Goal: Task Accomplishment & Management: Complete application form

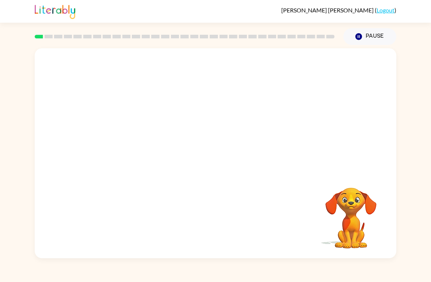
click at [377, 32] on button "Pause Pause" at bounding box center [369, 36] width 53 height 17
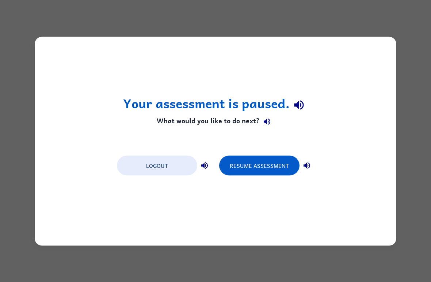
click at [278, 160] on button "Resume Assessment" at bounding box center [259, 165] width 80 height 20
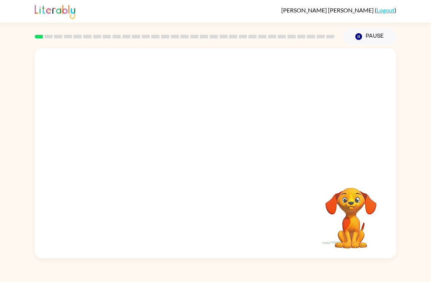
click at [52, 101] on div at bounding box center [216, 110] width 362 height 124
click at [385, 8] on link "Logout" at bounding box center [386, 10] width 18 height 7
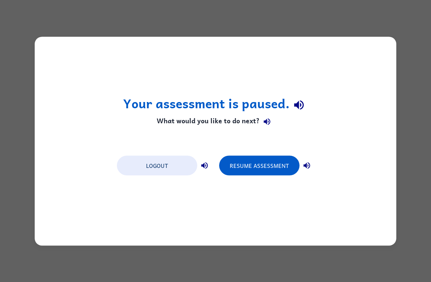
click at [263, 169] on button "Resume Assessment" at bounding box center [259, 165] width 80 height 20
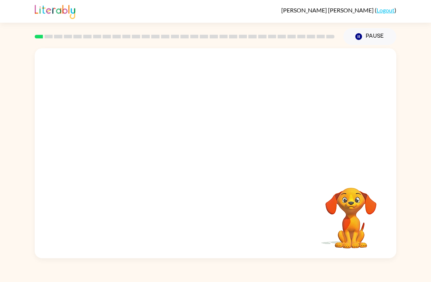
click at [388, 7] on link "Logout" at bounding box center [386, 10] width 18 height 7
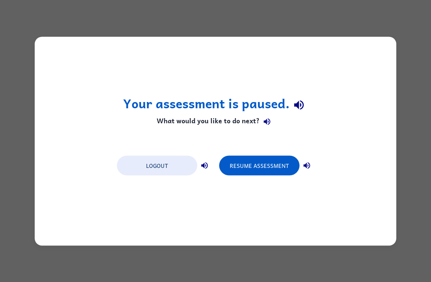
click at [310, 164] on icon "button" at bounding box center [306, 165] width 9 height 9
click at [30, 28] on div "Your assessment is paused. What would you like to do next? Logout Resume Assess…" at bounding box center [215, 141] width 431 height 282
click at [34, 28] on div "Your assessment is paused. What would you like to do next? Logout Resume Assess…" at bounding box center [215, 141] width 431 height 282
click at [163, 163] on button "Logout" at bounding box center [157, 165] width 80 height 20
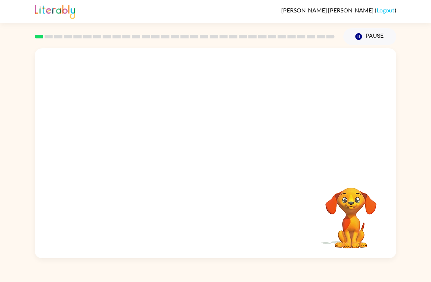
click at [194, 115] on video "Your browser must support playing .mp4 files to use Literably. Please try using…" at bounding box center [216, 110] width 362 height 124
click at [211, 153] on icon "button" at bounding box center [215, 156] width 13 height 13
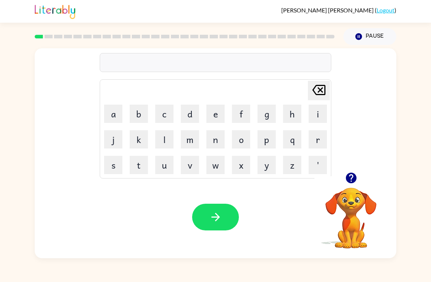
click at [133, 114] on button "b" at bounding box center [139, 113] width 18 height 18
click at [239, 138] on button "o" at bounding box center [241, 139] width 18 height 18
click at [316, 142] on button "r" at bounding box center [318, 139] width 18 height 18
click at [186, 111] on button "d" at bounding box center [190, 113] width 18 height 18
click at [208, 111] on button "e" at bounding box center [215, 113] width 18 height 18
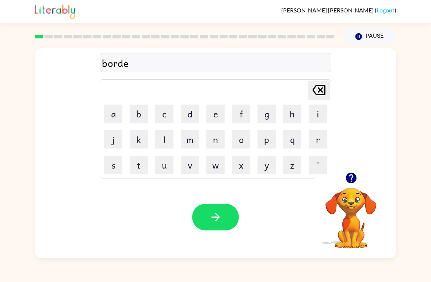
click at [315, 145] on button "r" at bounding box center [318, 139] width 18 height 18
click at [220, 218] on icon "button" at bounding box center [215, 216] width 13 height 13
click at [38, 84] on div "[PERSON_NAME] last character input a b c d e f g h i j k l m n o p q r s t u v …" at bounding box center [216, 110] width 362 height 124
click at [366, 180] on div at bounding box center [350, 177] width 73 height 19
click at [366, 187] on div at bounding box center [350, 177] width 73 height 19
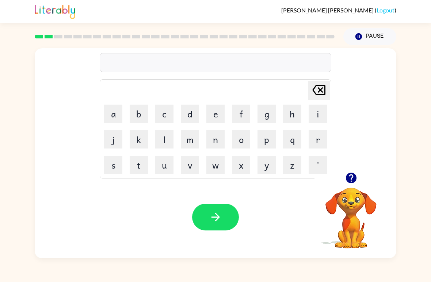
click at [364, 36] on button "Pause Pause" at bounding box center [369, 36] width 53 height 17
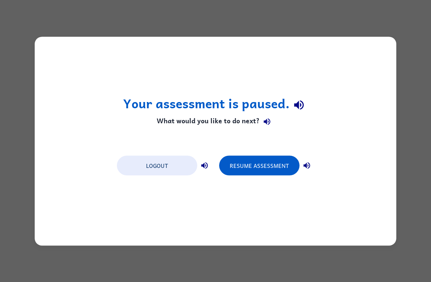
click at [12, 97] on div "Your assessment is paused. What would you like to do next? Logout Resume Assess…" at bounding box center [215, 141] width 431 height 282
click at [22, 102] on div "Your assessment is paused. What would you like to do next? Logout Resume Assess…" at bounding box center [215, 141] width 431 height 282
click at [255, 113] on h1 "Your assessment is paused." at bounding box center [215, 105] width 185 height 19
click at [281, 99] on h1 "Your assessment is paused." at bounding box center [215, 105] width 185 height 19
click at [298, 84] on div "Your assessment is paused. What would you like to do next? Logout Resume Assess…" at bounding box center [216, 141] width 362 height 209
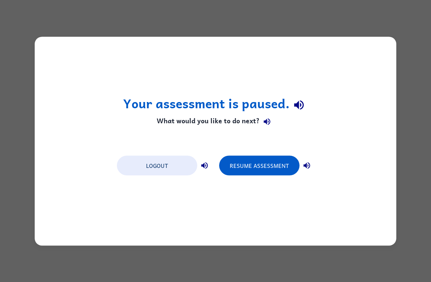
click at [255, 115] on h4 "What would you like to do next?" at bounding box center [215, 121] width 185 height 15
click at [375, 72] on div "Your assessment is paused. What would you like to do next? Logout Resume Assess…" at bounding box center [216, 141] width 362 height 209
click at [52, 96] on div "Your assessment is paused. What would you like to do next? Logout Resume Assess…" at bounding box center [216, 141] width 362 height 209
click at [279, 174] on button "Resume Assessment" at bounding box center [259, 165] width 80 height 20
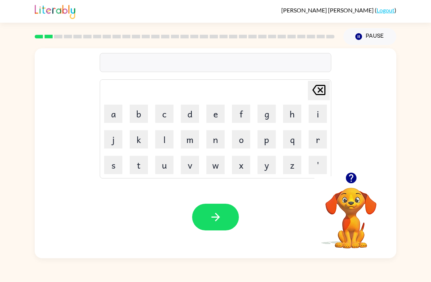
click at [164, 111] on button "c" at bounding box center [164, 113] width 18 height 18
click at [113, 121] on button "a" at bounding box center [113, 113] width 18 height 18
click at [162, 169] on button "u" at bounding box center [164, 165] width 18 height 18
click at [215, 140] on button "n" at bounding box center [215, 139] width 18 height 18
click at [139, 169] on button "t" at bounding box center [139, 165] width 18 height 18
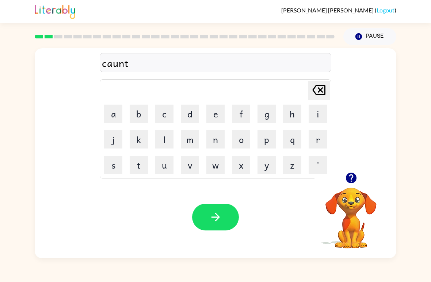
click at [198, 210] on button "button" at bounding box center [215, 216] width 47 height 27
click at [167, 138] on button "l" at bounding box center [164, 139] width 18 height 18
click at [248, 130] on button "o" at bounding box center [241, 139] width 18 height 18
click at [135, 142] on button "k" at bounding box center [139, 139] width 18 height 18
click at [115, 112] on button "a" at bounding box center [113, 113] width 18 height 18
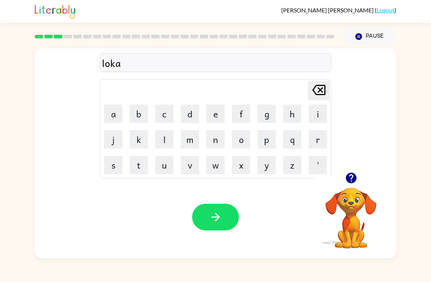
click at [137, 166] on button "t" at bounding box center [139, 165] width 18 height 18
click at [211, 107] on button "e" at bounding box center [215, 113] width 18 height 18
click at [209, 217] on icon "button" at bounding box center [215, 216] width 13 height 13
click at [136, 164] on button "t" at bounding box center [139, 165] width 18 height 18
click at [208, 167] on button "w" at bounding box center [215, 165] width 18 height 18
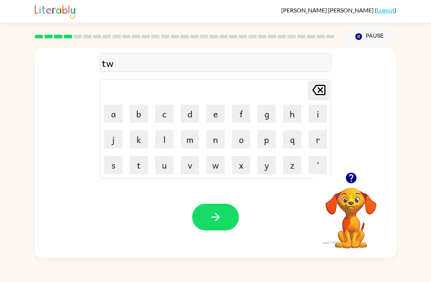
click at [320, 105] on button "i" at bounding box center [318, 113] width 18 height 18
click at [213, 139] on button "n" at bounding box center [215, 139] width 18 height 18
click at [230, 200] on div "Your browser must support playing .mp4 files to use Literably. Please try using…" at bounding box center [216, 217] width 362 height 82
click at [206, 212] on button "button" at bounding box center [215, 216] width 47 height 27
click at [211, 131] on button "n" at bounding box center [215, 139] width 18 height 18
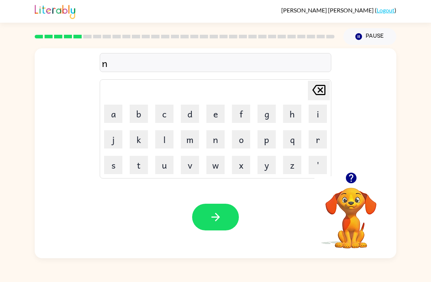
click at [219, 110] on button "e" at bounding box center [215, 113] width 18 height 18
click at [316, 134] on button "r" at bounding box center [318, 139] width 18 height 18
click at [216, 118] on button "e" at bounding box center [215, 113] width 18 height 18
click at [167, 142] on button "l" at bounding box center [164, 139] width 18 height 18
click at [211, 115] on button "e" at bounding box center [215, 113] width 18 height 18
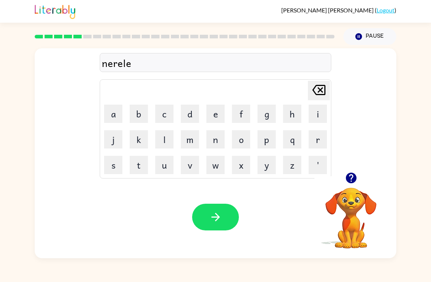
click at [205, 213] on button "button" at bounding box center [215, 216] width 47 height 27
click at [139, 115] on button "b" at bounding box center [139, 113] width 18 height 18
click at [305, 114] on td "i" at bounding box center [317, 113] width 25 height 25
click at [309, 112] on button "i" at bounding box center [318, 113] width 18 height 18
click at [290, 113] on button "h" at bounding box center [292, 113] width 18 height 18
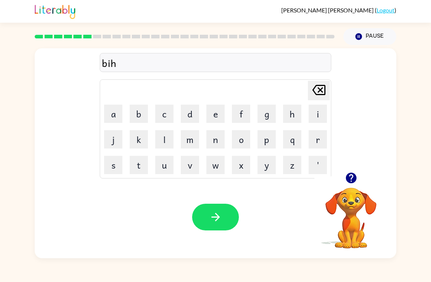
click at [312, 107] on button "i" at bounding box center [318, 113] width 18 height 18
click at [207, 135] on button "n" at bounding box center [215, 139] width 18 height 18
click at [178, 121] on td "d" at bounding box center [190, 113] width 25 height 25
click at [186, 113] on button "d" at bounding box center [190, 113] width 18 height 18
click at [218, 217] on icon "button" at bounding box center [215, 217] width 8 height 8
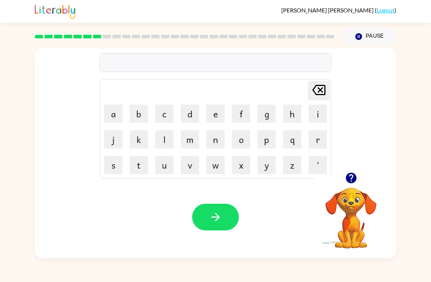
click at [127, 158] on td "t" at bounding box center [138, 164] width 25 height 25
click at [133, 165] on button "t" at bounding box center [139, 165] width 18 height 18
click at [318, 139] on button "r" at bounding box center [318, 139] width 18 height 18
click at [321, 114] on button "i" at bounding box center [318, 113] width 18 height 18
click at [165, 112] on button "c" at bounding box center [164, 113] width 18 height 18
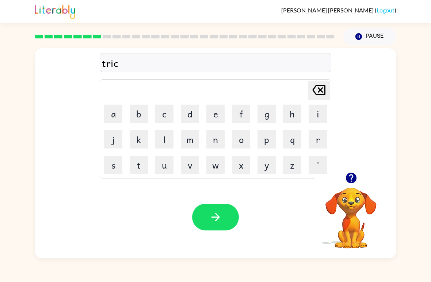
click at [237, 141] on button "o" at bounding box center [241, 139] width 18 height 18
click at [163, 140] on button "l" at bounding box center [164, 139] width 18 height 18
click at [189, 111] on button "d" at bounding box center [190, 113] width 18 height 18
click at [211, 213] on icon "button" at bounding box center [215, 216] width 13 height 13
click at [317, 112] on button "i" at bounding box center [318, 113] width 18 height 18
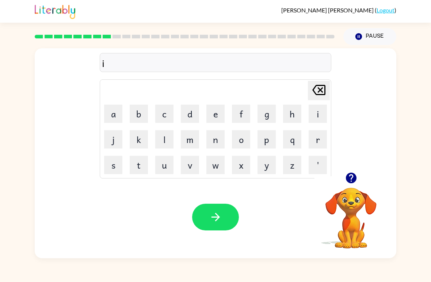
click at [316, 90] on icon "[PERSON_NAME] last character input" at bounding box center [319, 90] width 18 height 18
click at [188, 138] on button "m" at bounding box center [190, 139] width 18 height 18
click at [301, 113] on button "h" at bounding box center [292, 113] width 18 height 18
click at [319, 89] on icon at bounding box center [318, 90] width 13 height 10
click at [314, 114] on button "i" at bounding box center [318, 113] width 18 height 18
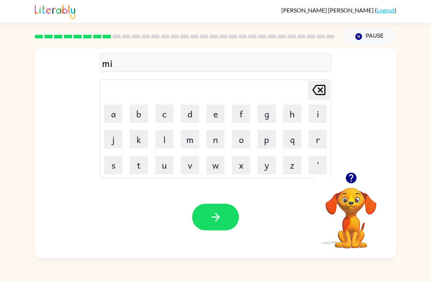
click at [313, 114] on button "i" at bounding box center [318, 113] width 18 height 18
click at [318, 86] on icon at bounding box center [318, 90] width 13 height 10
click at [315, 134] on button "r" at bounding box center [318, 139] width 18 height 18
click at [112, 120] on button "a" at bounding box center [113, 113] width 18 height 18
click at [261, 110] on button "g" at bounding box center [267, 113] width 18 height 18
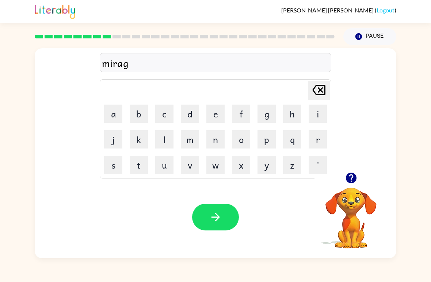
click at [240, 138] on button "o" at bounding box center [241, 139] width 18 height 18
click at [165, 143] on button "l" at bounding box center [164, 139] width 18 height 18
click at [191, 115] on button "d" at bounding box center [190, 113] width 18 height 18
click at [218, 205] on button "button" at bounding box center [215, 216] width 47 height 27
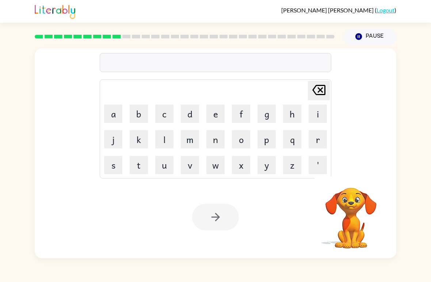
click at [212, 139] on button "n" at bounding box center [215, 139] width 18 height 18
click at [314, 115] on button "i" at bounding box center [318, 113] width 18 height 18
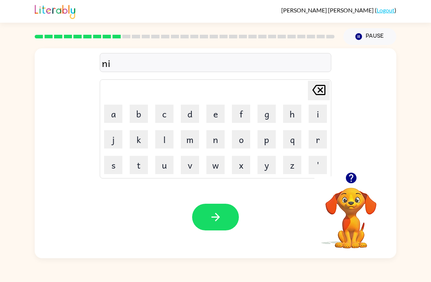
click at [179, 147] on td "m" at bounding box center [190, 139] width 25 height 25
click at [186, 142] on button "m" at bounding box center [190, 139] width 18 height 18
click at [139, 116] on button "b" at bounding box center [139, 113] width 18 height 18
click at [242, 137] on button "o" at bounding box center [241, 139] width 18 height 18
click at [156, 149] on td "l" at bounding box center [164, 139] width 25 height 25
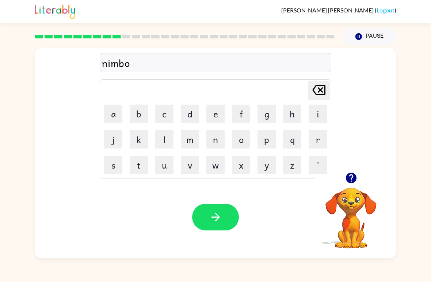
click at [163, 134] on button "l" at bounding box center [164, 139] width 18 height 18
click at [189, 111] on button "d" at bounding box center [190, 113] width 18 height 18
click at [209, 202] on div "Your browser must support playing .mp4 files to use Literably. Please try using…" at bounding box center [216, 217] width 362 height 82
click at [213, 217] on icon "button" at bounding box center [215, 217] width 8 height 8
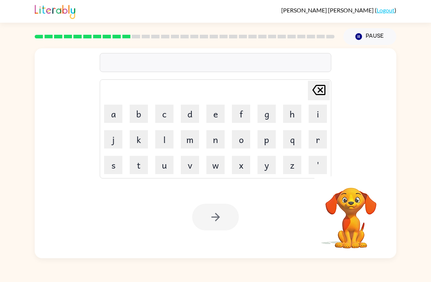
click at [173, 165] on button "u" at bounding box center [164, 165] width 18 height 18
click at [215, 138] on button "n" at bounding box center [215, 139] width 18 height 18
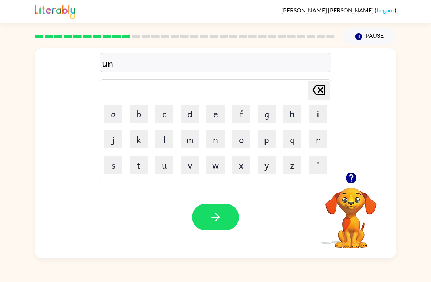
click at [245, 113] on button "f" at bounding box center [241, 113] width 18 height 18
click at [241, 135] on button "o" at bounding box center [241, 139] width 18 height 18
click at [158, 138] on button "l" at bounding box center [164, 139] width 18 height 18
click at [179, 121] on td "d" at bounding box center [190, 113] width 25 height 25
click at [188, 116] on button "d" at bounding box center [190, 113] width 18 height 18
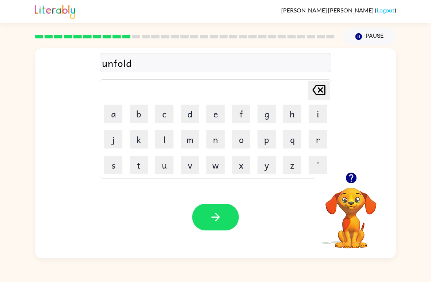
click at [211, 218] on icon "button" at bounding box center [215, 216] width 13 height 13
click at [262, 241] on div "Your browser must support playing .mp4 files to use Literably. Please try using…" at bounding box center [216, 217] width 362 height 82
click at [371, 42] on button "Pause Pause" at bounding box center [369, 36] width 53 height 17
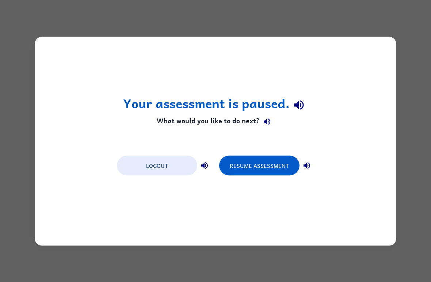
click at [268, 160] on button "Resume Assessment" at bounding box center [259, 165] width 80 height 20
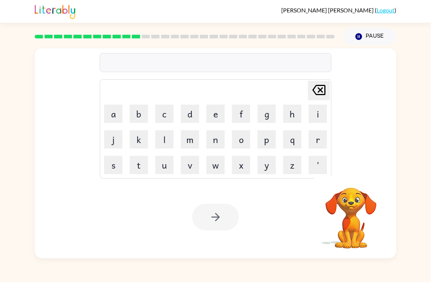
click at [140, 114] on button "b" at bounding box center [139, 113] width 18 height 18
click at [311, 89] on icon "[PERSON_NAME] last character input" at bounding box center [319, 90] width 18 height 18
click at [185, 171] on button "v" at bounding box center [190, 165] width 18 height 18
click at [240, 134] on button "o" at bounding box center [241, 139] width 18 height 18
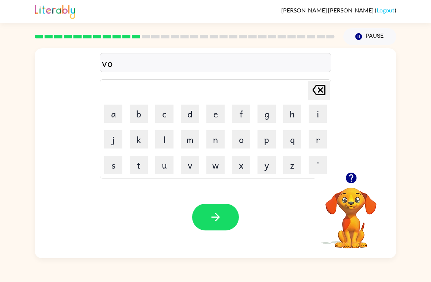
click at [139, 157] on button "t" at bounding box center [139, 165] width 18 height 18
click at [212, 118] on button "e" at bounding box center [215, 113] width 18 height 18
click at [222, 212] on button "button" at bounding box center [215, 216] width 47 height 27
click at [138, 114] on button "b" at bounding box center [139, 113] width 18 height 18
click at [210, 116] on button "e" at bounding box center [215, 113] width 18 height 18
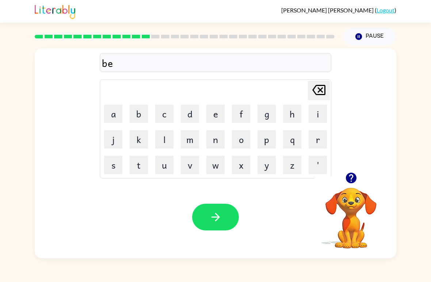
click at [188, 117] on button "d" at bounding box center [190, 113] width 18 height 18
click at [133, 165] on button "t" at bounding box center [139, 165] width 18 height 18
click at [312, 119] on button "i" at bounding box center [318, 113] width 18 height 18
click at [188, 133] on button "m" at bounding box center [190, 139] width 18 height 18
click at [213, 115] on button "e" at bounding box center [215, 113] width 18 height 18
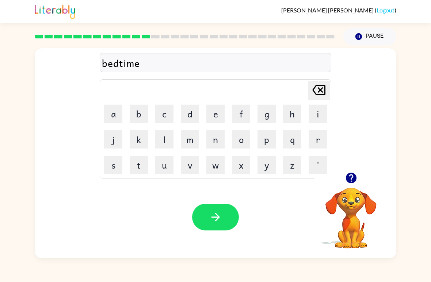
click at [205, 207] on button "button" at bounding box center [215, 216] width 47 height 27
click at [244, 118] on button "f" at bounding box center [241, 113] width 18 height 18
click at [318, 113] on button "i" at bounding box center [318, 113] width 18 height 18
click at [136, 165] on button "t" at bounding box center [139, 165] width 18 height 18
click at [211, 143] on button "n" at bounding box center [215, 139] width 18 height 18
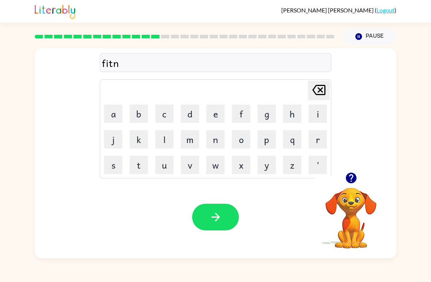
click at [216, 116] on button "e" at bounding box center [215, 113] width 18 height 18
click at [115, 174] on button "s" at bounding box center [113, 165] width 18 height 18
click at [210, 212] on icon "button" at bounding box center [215, 216] width 13 height 13
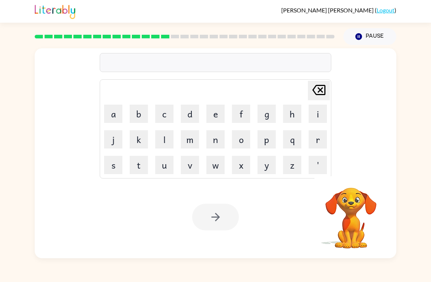
click at [184, 110] on button "d" at bounding box center [190, 113] width 18 height 18
click at [212, 116] on button "e" at bounding box center [215, 113] width 18 height 18
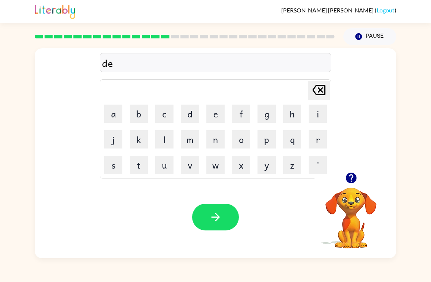
click at [161, 140] on button "l" at bounding box center [164, 139] width 18 height 18
click at [116, 117] on button "a" at bounding box center [113, 113] width 18 height 18
click at [265, 161] on button "y" at bounding box center [267, 165] width 18 height 18
click at [217, 222] on icon "button" at bounding box center [215, 216] width 13 height 13
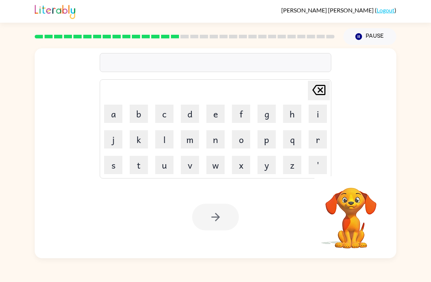
click at [141, 165] on button "t" at bounding box center [139, 165] width 18 height 18
click at [210, 111] on button "e" at bounding box center [215, 113] width 18 height 18
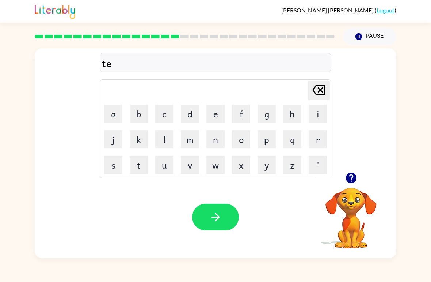
click at [313, 140] on button "r" at bounding box center [318, 139] width 18 height 18
click at [208, 149] on td "n" at bounding box center [215, 139] width 25 height 25
click at [211, 142] on button "n" at bounding box center [215, 139] width 18 height 18
click at [200, 212] on button "button" at bounding box center [215, 216] width 47 height 27
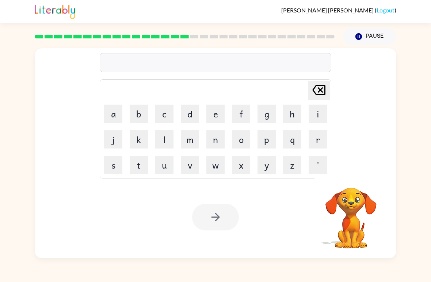
click at [110, 167] on button "s" at bounding box center [113, 165] width 18 height 18
click at [213, 111] on button "e" at bounding box center [215, 113] width 18 height 18
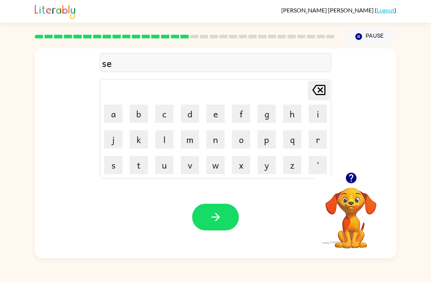
click at [139, 164] on button "t" at bounding box center [139, 165] width 18 height 18
click at [212, 216] on icon "button" at bounding box center [215, 216] width 13 height 13
click at [267, 144] on button "p" at bounding box center [267, 139] width 18 height 18
click at [318, 143] on button "r" at bounding box center [318, 139] width 18 height 18
click at [317, 111] on button "i" at bounding box center [318, 113] width 18 height 18
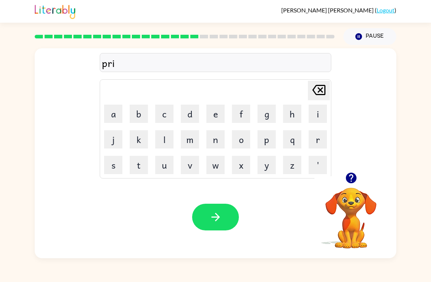
click at [187, 146] on button "m" at bounding box center [190, 139] width 18 height 18
click at [316, 112] on button "i" at bounding box center [318, 113] width 18 height 18
click at [377, 37] on button "Pause Pause" at bounding box center [369, 36] width 53 height 17
click at [363, 33] on button "Pause Pause" at bounding box center [369, 36] width 53 height 17
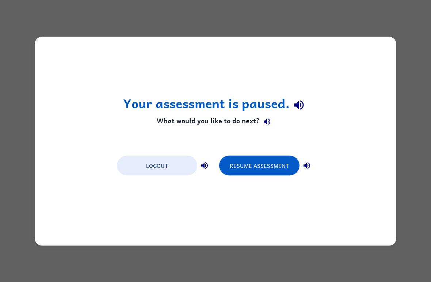
click at [264, 164] on button "Resume Assessment" at bounding box center [259, 165] width 80 height 20
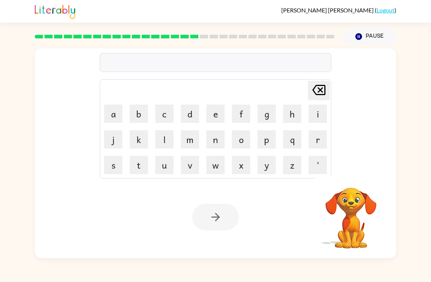
click at [314, 69] on div at bounding box center [216, 62] width 232 height 19
click at [313, 69] on div at bounding box center [216, 62] width 232 height 19
click at [314, 91] on icon at bounding box center [318, 90] width 13 height 10
click at [281, 132] on td "q" at bounding box center [292, 139] width 25 height 25
click at [266, 139] on button "p" at bounding box center [267, 139] width 18 height 18
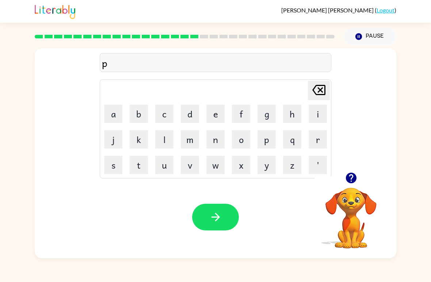
click at [325, 139] on button "r" at bounding box center [318, 139] width 18 height 18
click at [318, 113] on button "i" at bounding box center [318, 113] width 18 height 18
click at [187, 147] on button "m" at bounding box center [190, 139] width 18 height 18
click at [324, 105] on button "i" at bounding box center [318, 113] width 18 height 18
click at [211, 140] on button "n" at bounding box center [215, 139] width 18 height 18
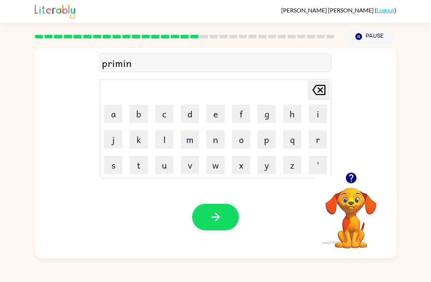
click at [265, 117] on button "g" at bounding box center [267, 113] width 18 height 18
click at [221, 212] on icon "button" at bounding box center [215, 216] width 13 height 13
click at [259, 136] on button "p" at bounding box center [267, 139] width 18 height 18
click at [163, 146] on button "l" at bounding box center [164, 139] width 18 height 18
click at [110, 114] on button "a" at bounding box center [113, 113] width 18 height 18
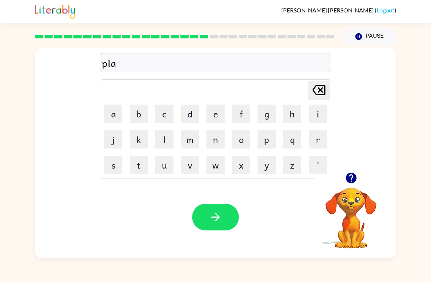
click at [106, 168] on button "s" at bounding box center [113, 165] width 18 height 18
click at [132, 169] on button "t" at bounding box center [139, 165] width 18 height 18
click at [319, 115] on button "i" at bounding box center [318, 113] width 18 height 18
click at [164, 111] on button "c" at bounding box center [164, 113] width 18 height 18
click at [217, 217] on icon "button" at bounding box center [215, 216] width 13 height 13
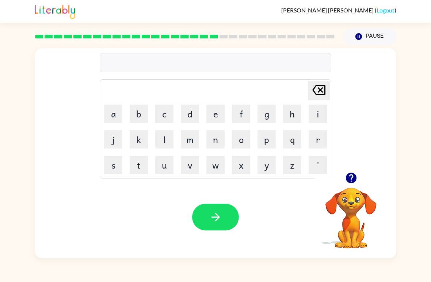
click at [192, 111] on button "d" at bounding box center [190, 113] width 18 height 18
click at [310, 114] on button "i" at bounding box center [318, 113] width 18 height 18
click at [108, 166] on button "s" at bounding box center [113, 165] width 18 height 18
click at [266, 139] on button "p" at bounding box center [267, 139] width 18 height 18
click at [164, 143] on button "l" at bounding box center [164, 139] width 18 height 18
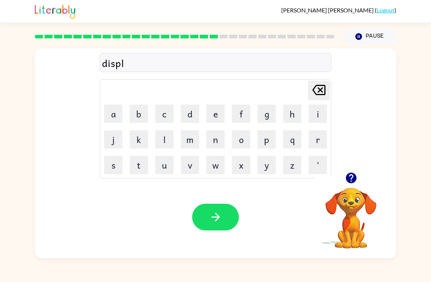
click at [106, 118] on button "a" at bounding box center [113, 113] width 18 height 18
click at [263, 172] on button "y" at bounding box center [267, 165] width 18 height 18
click at [224, 218] on button "button" at bounding box center [215, 216] width 47 height 27
click at [190, 112] on button "d" at bounding box center [190, 113] width 18 height 18
click at [239, 137] on button "o" at bounding box center [241, 139] width 18 height 18
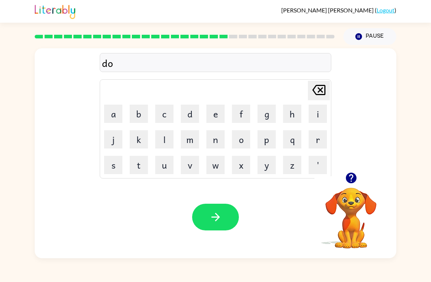
click at [116, 167] on button "s" at bounding box center [113, 165] width 18 height 18
click at [135, 162] on button "t" at bounding box center [139, 165] width 18 height 18
click at [211, 114] on button "e" at bounding box center [215, 113] width 18 height 18
click at [185, 113] on button "d" at bounding box center [190, 113] width 18 height 18
click at [213, 214] on icon "button" at bounding box center [215, 216] width 13 height 13
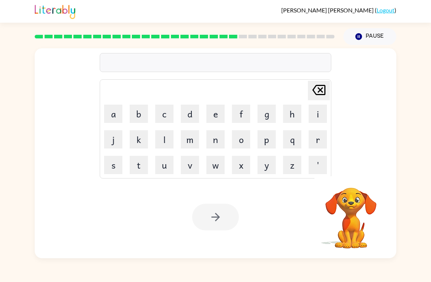
click at [158, 113] on button "c" at bounding box center [164, 113] width 18 height 18
click at [209, 119] on button "e" at bounding box center [215, 113] width 18 height 18
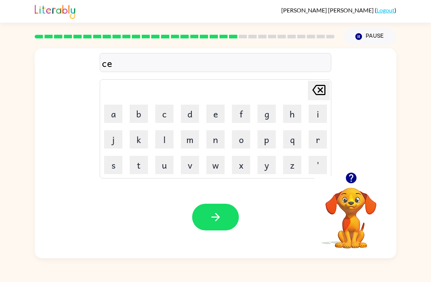
click at [210, 140] on button "n" at bounding box center [215, 139] width 18 height 18
click at [137, 154] on td "t" at bounding box center [138, 164] width 25 height 25
click at [139, 159] on button "t" at bounding box center [139, 165] width 18 height 18
click at [222, 116] on button "e" at bounding box center [215, 113] width 18 height 18
click at [259, 144] on button "p" at bounding box center [267, 139] width 18 height 18
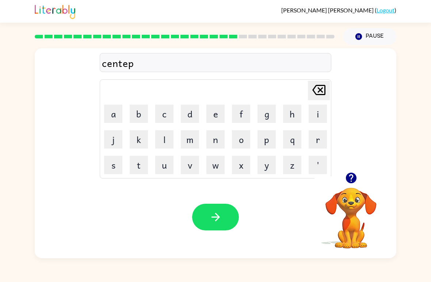
click at [314, 111] on button "i" at bounding box center [318, 113] width 18 height 18
click at [188, 117] on button "d" at bounding box center [190, 113] width 18 height 18
click at [199, 216] on button "button" at bounding box center [215, 216] width 47 height 27
click at [318, 137] on button "r" at bounding box center [318, 139] width 18 height 18
click at [321, 115] on button "i" at bounding box center [318, 113] width 18 height 18
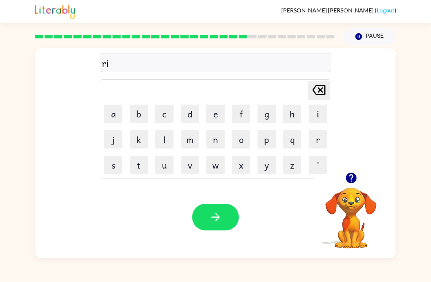
click at [210, 138] on button "n" at bounding box center [215, 139] width 18 height 18
click at [215, 115] on button "e" at bounding box center [215, 113] width 18 height 18
click at [166, 117] on button "c" at bounding box center [164, 113] width 18 height 18
click at [244, 140] on button "o" at bounding box center [241, 139] width 18 height 18
click at [140, 165] on button "t" at bounding box center [139, 165] width 18 height 18
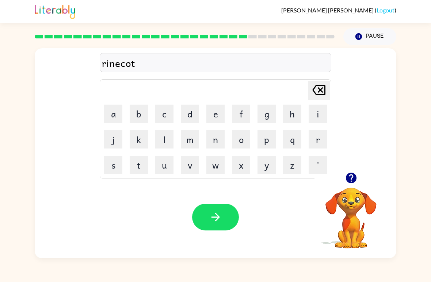
click at [211, 119] on button "e" at bounding box center [215, 113] width 18 height 18
click at [217, 211] on icon "button" at bounding box center [215, 216] width 13 height 13
click at [191, 141] on button "m" at bounding box center [190, 139] width 18 height 18
click at [111, 110] on button "a" at bounding box center [113, 113] width 18 height 18
click at [316, 145] on button "r" at bounding box center [318, 139] width 18 height 18
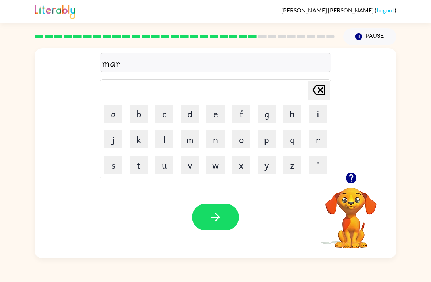
click at [161, 120] on button "c" at bounding box center [164, 113] width 18 height 18
click at [212, 117] on button "e" at bounding box center [215, 113] width 18 height 18
click at [319, 142] on button "r" at bounding box center [318, 139] width 18 height 18
click at [225, 217] on button "button" at bounding box center [215, 216] width 47 height 27
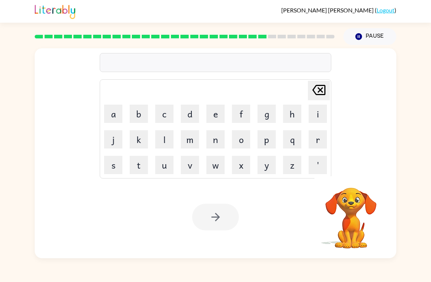
click at [362, 31] on button "Pause Pause" at bounding box center [369, 36] width 53 height 17
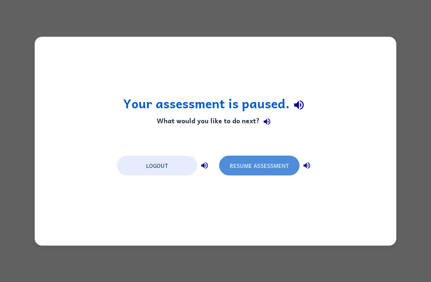
click at [260, 163] on button "Resume Assessment" at bounding box center [259, 165] width 80 height 20
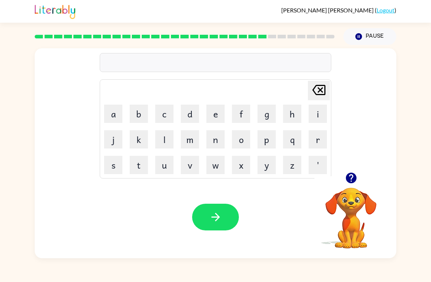
click at [365, 35] on button "Pause Pause" at bounding box center [369, 36] width 53 height 17
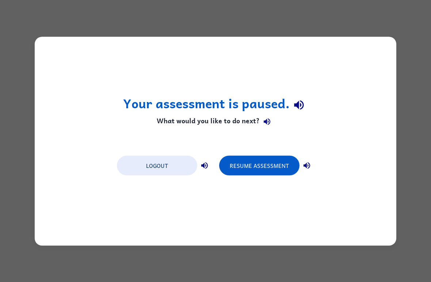
click at [275, 158] on button "Resume Assessment" at bounding box center [259, 165] width 80 height 20
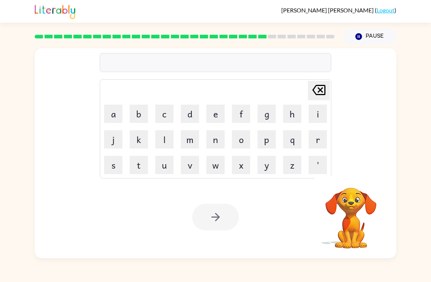
click at [110, 114] on button "a" at bounding box center [113, 113] width 18 height 18
click at [369, 35] on button "Pause Pause" at bounding box center [369, 36] width 53 height 17
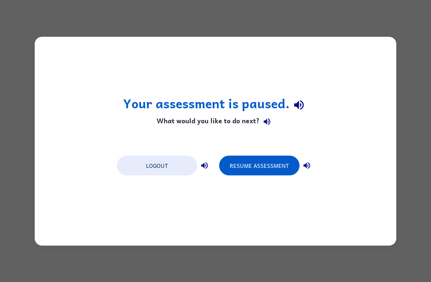
click at [267, 158] on button "Resume Assessment" at bounding box center [259, 165] width 80 height 20
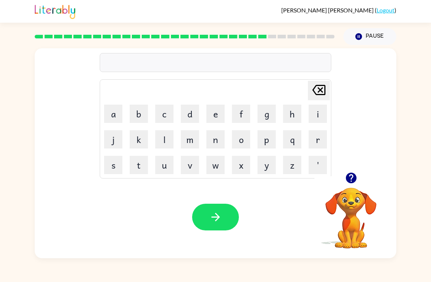
click at [116, 113] on button "a" at bounding box center [113, 113] width 18 height 18
click at [190, 166] on button "v" at bounding box center [190, 165] width 18 height 18
click at [109, 121] on button "a" at bounding box center [113, 113] width 18 height 18
click at [214, 140] on button "n" at bounding box center [215, 139] width 18 height 18
click at [105, 168] on button "s" at bounding box center [113, 165] width 18 height 18
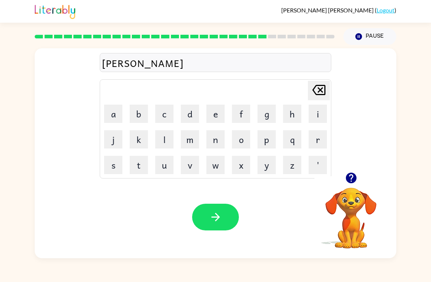
click at [312, 114] on button "i" at bounding box center [318, 113] width 18 height 18
click at [208, 134] on button "n" at bounding box center [215, 139] width 18 height 18
click at [264, 112] on button "g" at bounding box center [267, 113] width 18 height 18
click at [198, 226] on button "button" at bounding box center [215, 216] width 47 height 27
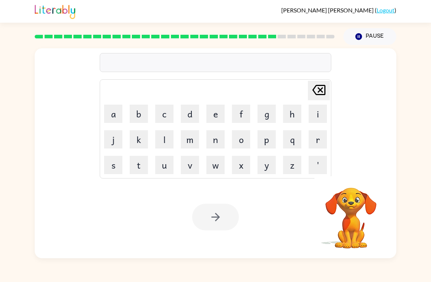
click at [266, 111] on button "g" at bounding box center [267, 113] width 18 height 18
click at [249, 138] on button "o" at bounding box center [241, 139] width 18 height 18
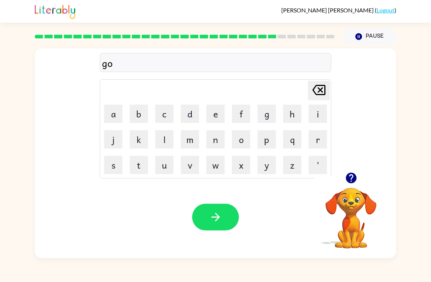
click at [141, 113] on button "b" at bounding box center [139, 113] width 18 height 18
click at [164, 133] on button "l" at bounding box center [164, 139] width 18 height 18
click at [310, 117] on button "i" at bounding box center [318, 113] width 18 height 18
click at [211, 139] on button "n" at bounding box center [215, 139] width 18 height 18
click at [220, 217] on icon "button" at bounding box center [215, 216] width 13 height 13
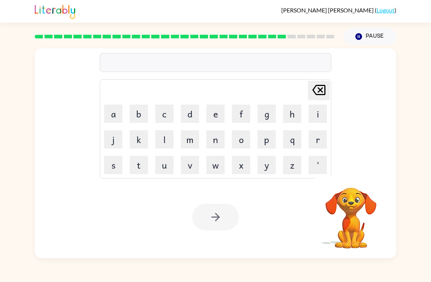
click at [154, 126] on table "[PERSON_NAME] last character input a b c d e f g h i j k l m n o p q r s t u v …" at bounding box center [215, 129] width 231 height 98
click at [165, 113] on button "c" at bounding box center [164, 113] width 18 height 18
click at [137, 114] on button "b" at bounding box center [139, 113] width 18 height 18
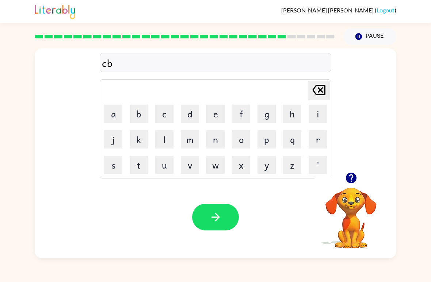
click at [224, 104] on td "e" at bounding box center [215, 113] width 25 height 25
click at [212, 114] on button "e" at bounding box center [215, 113] width 18 height 18
click at [321, 95] on icon at bounding box center [318, 90] width 13 height 10
click at [320, 99] on icon "[PERSON_NAME] last character input" at bounding box center [319, 90] width 18 height 18
click at [247, 136] on button "o" at bounding box center [241, 139] width 18 height 18
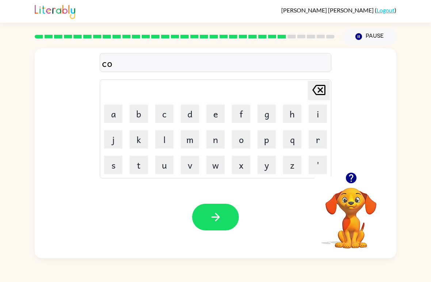
click at [137, 118] on button "b" at bounding box center [139, 113] width 18 height 18
click at [321, 133] on button "r" at bounding box center [318, 139] width 18 height 18
click at [193, 137] on button "m" at bounding box center [190, 139] width 18 height 18
click at [209, 117] on button "e" at bounding box center [215, 113] width 18 height 18
click at [138, 160] on button "t" at bounding box center [139, 165] width 18 height 18
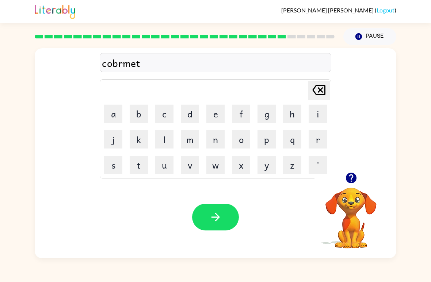
click at [217, 211] on icon "button" at bounding box center [215, 216] width 13 height 13
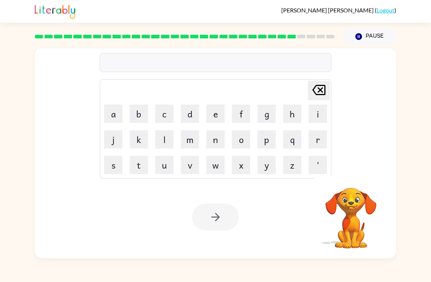
click at [118, 165] on button "s" at bounding box center [113, 165] width 18 height 18
click at [130, 166] on button "t" at bounding box center [139, 165] width 18 height 18
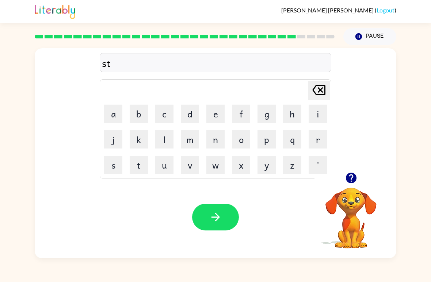
click at [321, 138] on button "r" at bounding box center [318, 139] width 18 height 18
click at [110, 116] on button "a" at bounding box center [113, 113] width 18 height 18
click at [317, 107] on button "i" at bounding box center [318, 113] width 18 height 18
click at [210, 138] on button "n" at bounding box center [215, 139] width 18 height 18
click at [211, 215] on icon "button" at bounding box center [215, 216] width 13 height 13
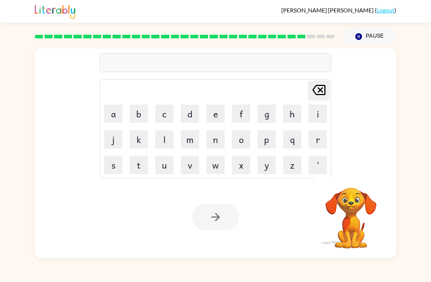
click at [108, 165] on button "s" at bounding box center [113, 165] width 18 height 18
click at [291, 113] on button "h" at bounding box center [292, 113] width 18 height 18
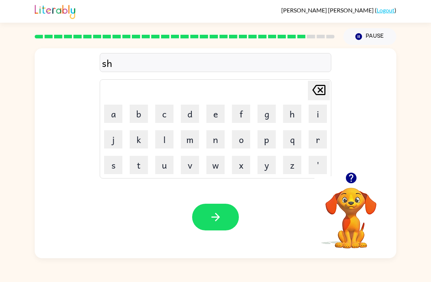
click at [110, 114] on button "a" at bounding box center [113, 113] width 18 height 18
click at [263, 138] on button "p" at bounding box center [267, 139] width 18 height 18
click at [210, 117] on button "e" at bounding box center [215, 113] width 18 height 18
click at [213, 215] on icon "button" at bounding box center [215, 216] width 13 height 13
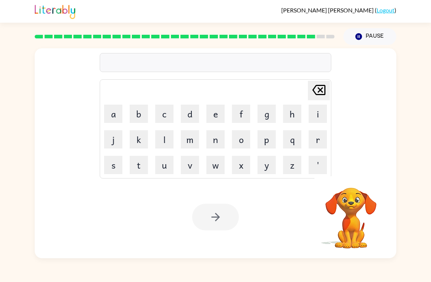
click at [210, 110] on button "e" at bounding box center [215, 113] width 18 height 18
click at [240, 170] on button "x" at bounding box center [241, 165] width 18 height 18
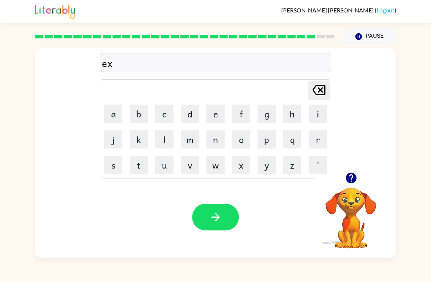
click at [113, 160] on button "s" at bounding box center [113, 165] width 18 height 18
click at [214, 115] on button "e" at bounding box center [215, 113] width 18 height 18
click at [166, 148] on button "l" at bounding box center [164, 139] width 18 height 18
click at [214, 116] on button "e" at bounding box center [215, 113] width 18 height 18
click at [215, 137] on button "n" at bounding box center [215, 139] width 18 height 18
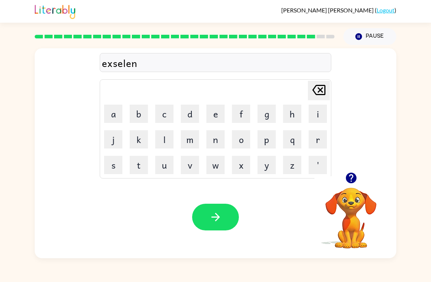
click at [138, 170] on button "t" at bounding box center [139, 165] width 18 height 18
click at [210, 207] on button "button" at bounding box center [215, 216] width 47 height 27
click at [119, 142] on button "j" at bounding box center [113, 139] width 18 height 18
click at [243, 138] on button "o" at bounding box center [241, 139] width 18 height 18
click at [134, 108] on button "b" at bounding box center [139, 113] width 18 height 18
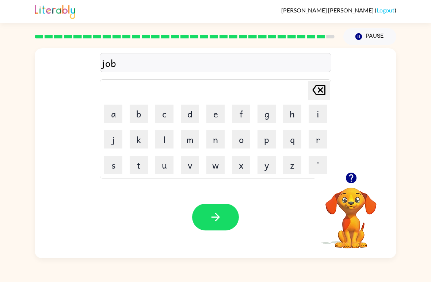
click at [141, 114] on button "b" at bounding box center [139, 113] width 18 height 18
click at [311, 142] on button "r" at bounding box center [318, 139] width 18 height 18
click at [115, 131] on button "j" at bounding box center [113, 139] width 18 height 18
click at [318, 92] on icon "[PERSON_NAME] last character input" at bounding box center [319, 90] width 18 height 18
click at [117, 115] on button "a" at bounding box center [113, 113] width 18 height 18
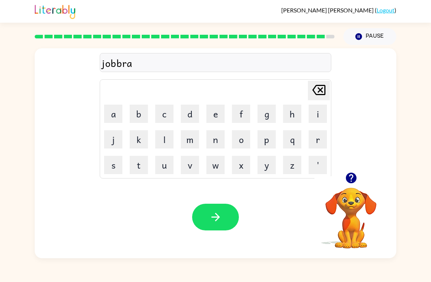
click at [137, 134] on button "k" at bounding box center [139, 139] width 18 height 18
click at [212, 109] on button "e" at bounding box center [215, 113] width 18 height 18
click at [320, 142] on button "r" at bounding box center [318, 139] width 18 height 18
click at [230, 230] on button "button" at bounding box center [215, 216] width 47 height 27
click at [224, 205] on div at bounding box center [215, 216] width 47 height 27
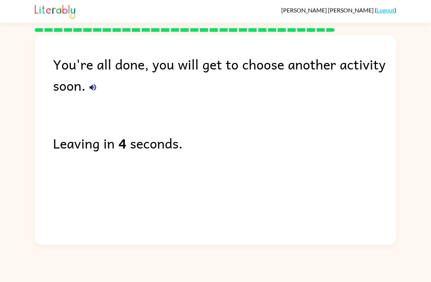
click at [88, 87] on icon "button" at bounding box center [92, 87] width 9 height 9
